Goal: Task Accomplishment & Management: Use online tool/utility

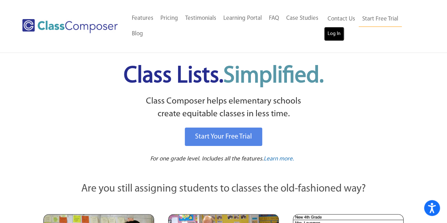
click at [328, 39] on link "Log In" at bounding box center [334, 34] width 20 height 14
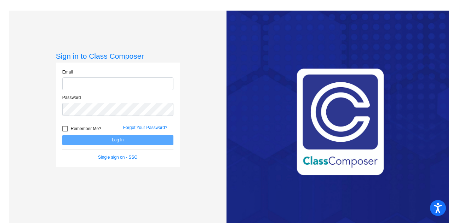
type input "sallygeorgouses@cusd.com"
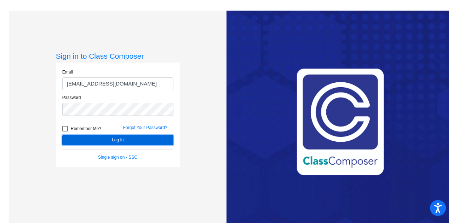
click at [113, 140] on button "Log In" at bounding box center [117, 140] width 111 height 10
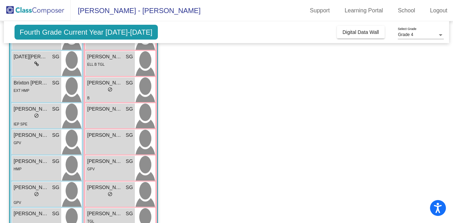
scroll to position [91, 0]
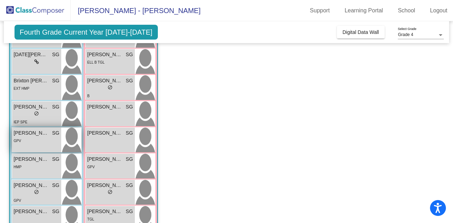
click at [31, 140] on div "GPV" at bounding box center [37, 140] width 46 height 7
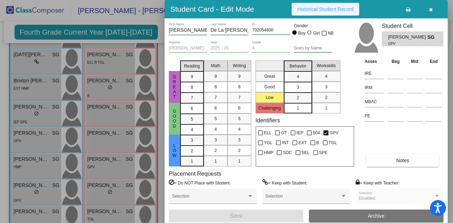
click at [324, 10] on span "Historical Student Record" at bounding box center [325, 9] width 56 height 6
